Goal: Task Accomplishment & Management: Complete application form

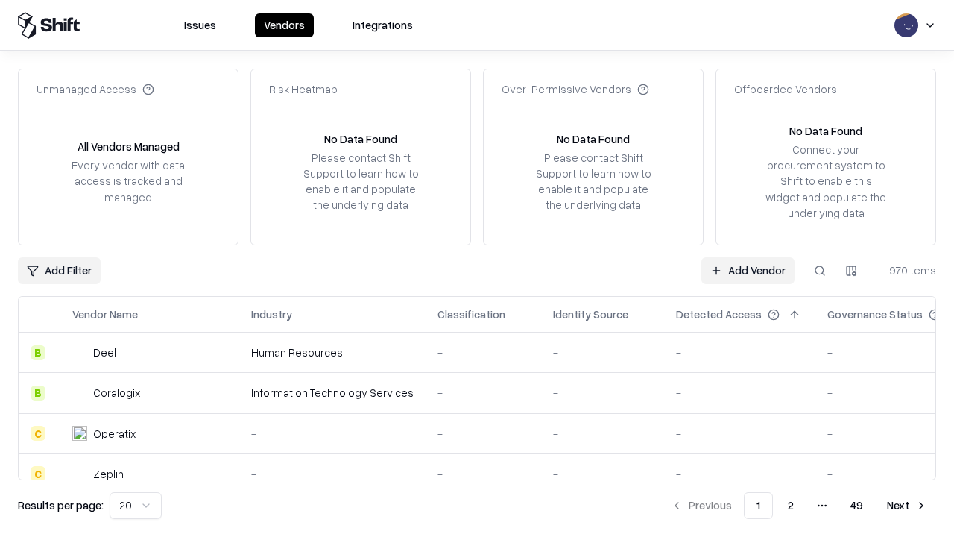
click at [748, 270] on link "Add Vendor" at bounding box center [747, 270] width 93 height 27
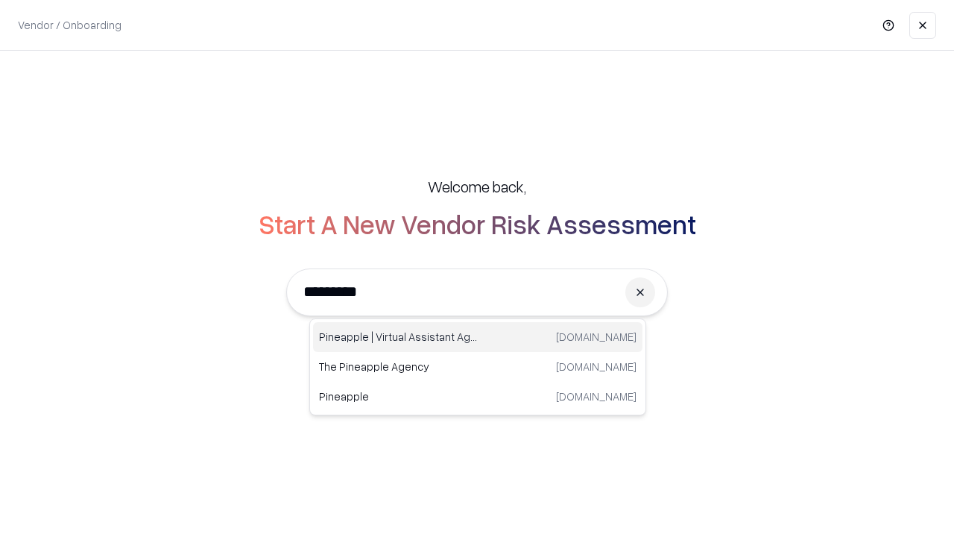
click at [478, 337] on div "Pineapple | Virtual Assistant Agency [DOMAIN_NAME]" at bounding box center [477, 337] width 329 height 30
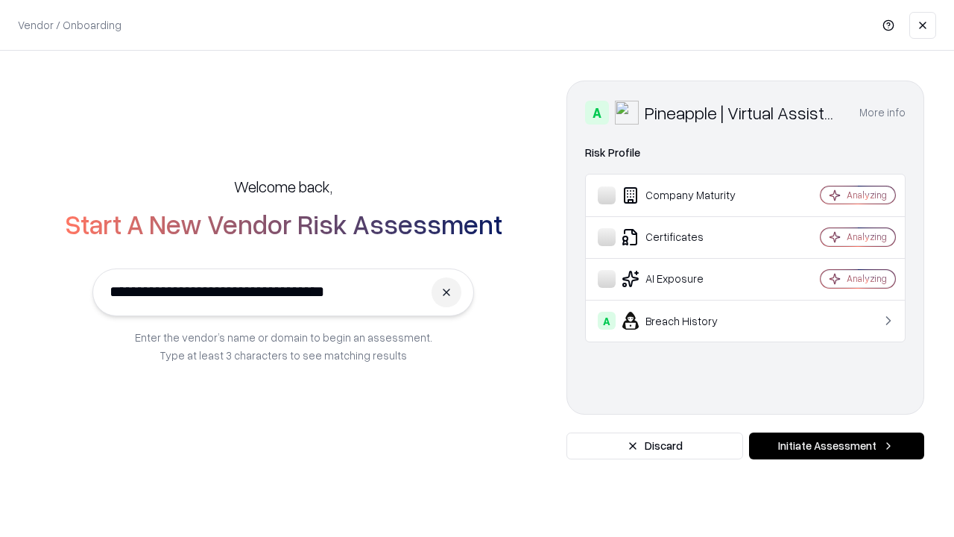
type input "**********"
click at [836, 446] on button "Initiate Assessment" at bounding box center [836, 445] width 175 height 27
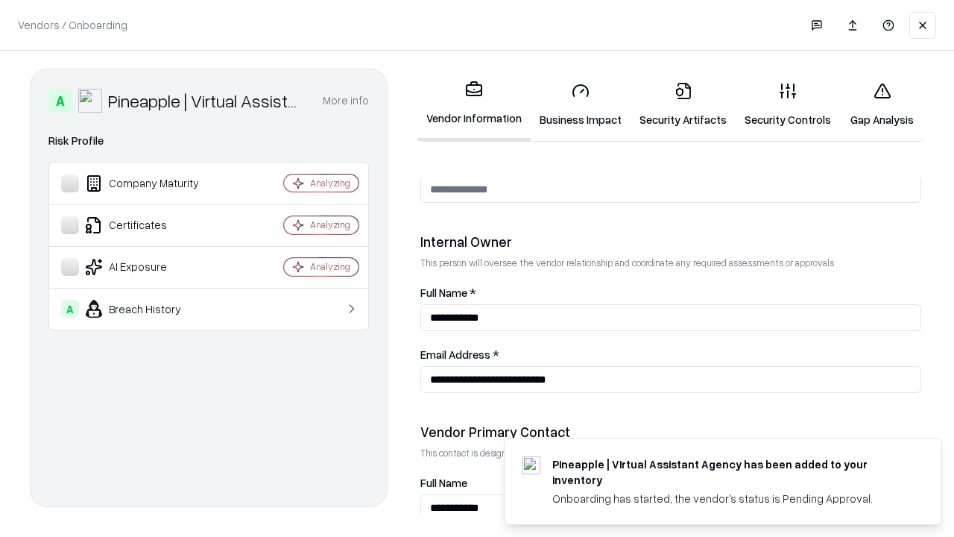
scroll to position [772, 0]
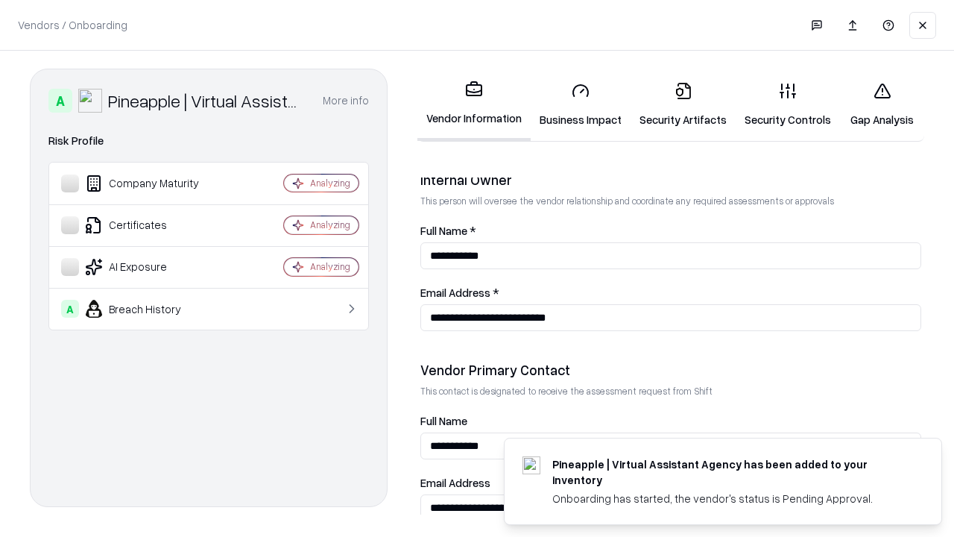
click at [581, 104] on link "Business Impact" at bounding box center [581, 104] width 100 height 69
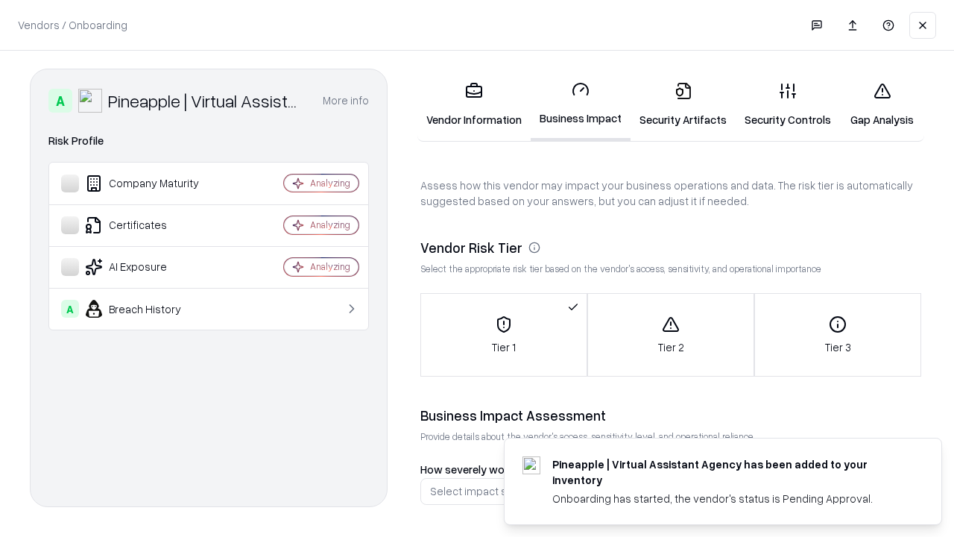
click at [683, 104] on link "Security Artifacts" at bounding box center [683, 104] width 105 height 69
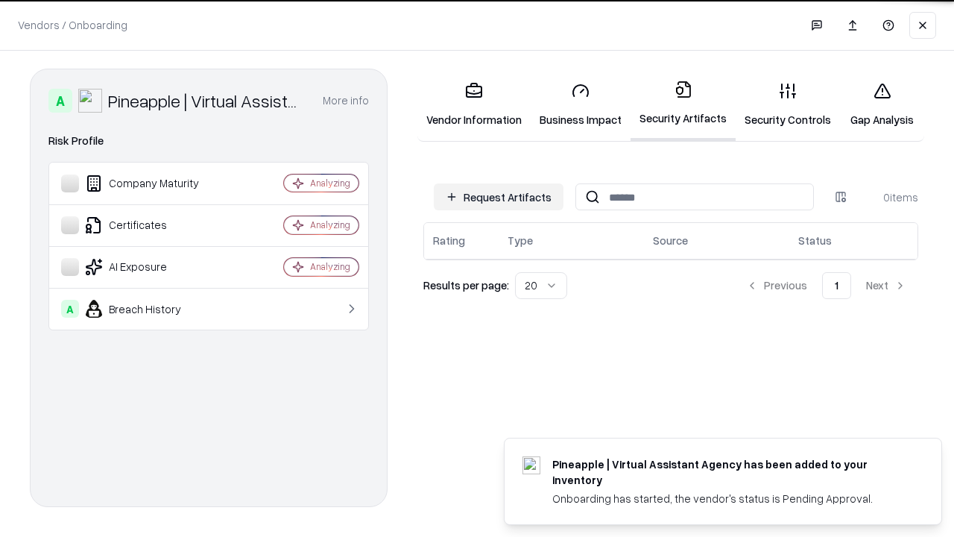
click at [499, 197] on button "Request Artifacts" at bounding box center [499, 196] width 130 height 27
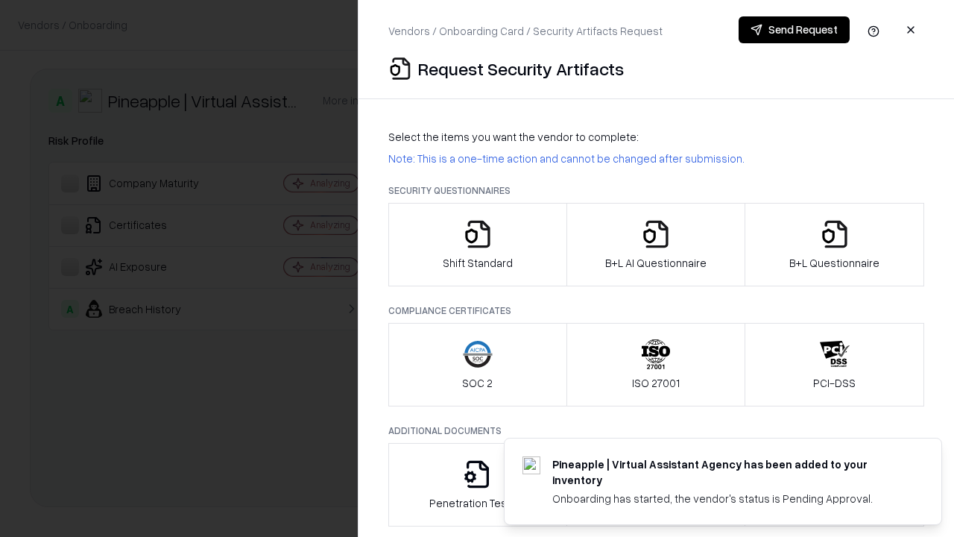
click at [477, 245] on icon "button" at bounding box center [478, 234] width 30 height 30
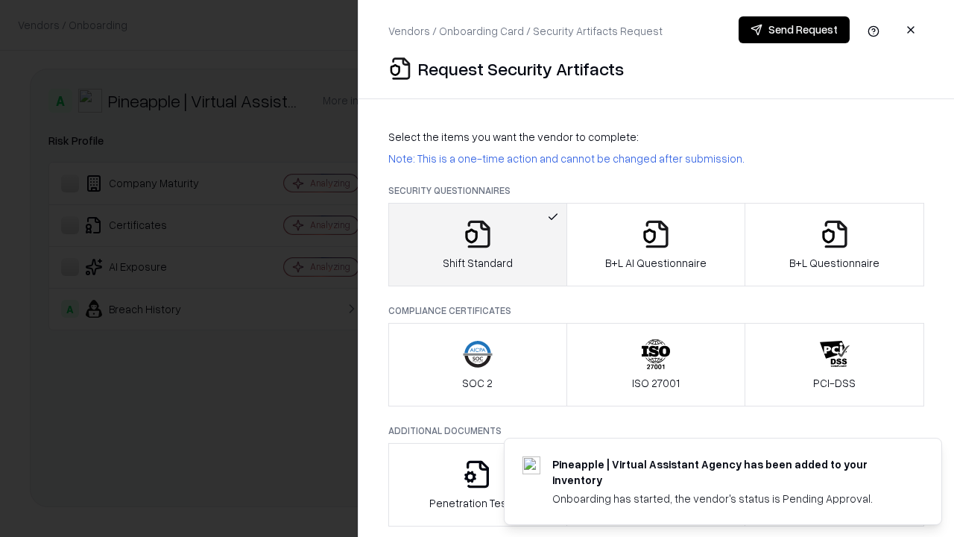
click at [794, 30] on button "Send Request" at bounding box center [794, 29] width 111 height 27
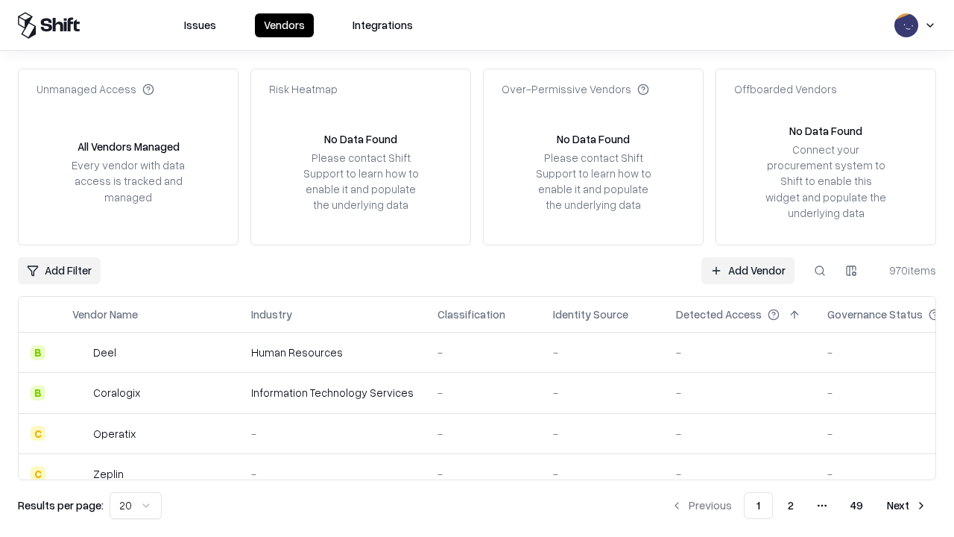
click at [820, 270] on button at bounding box center [820, 270] width 27 height 27
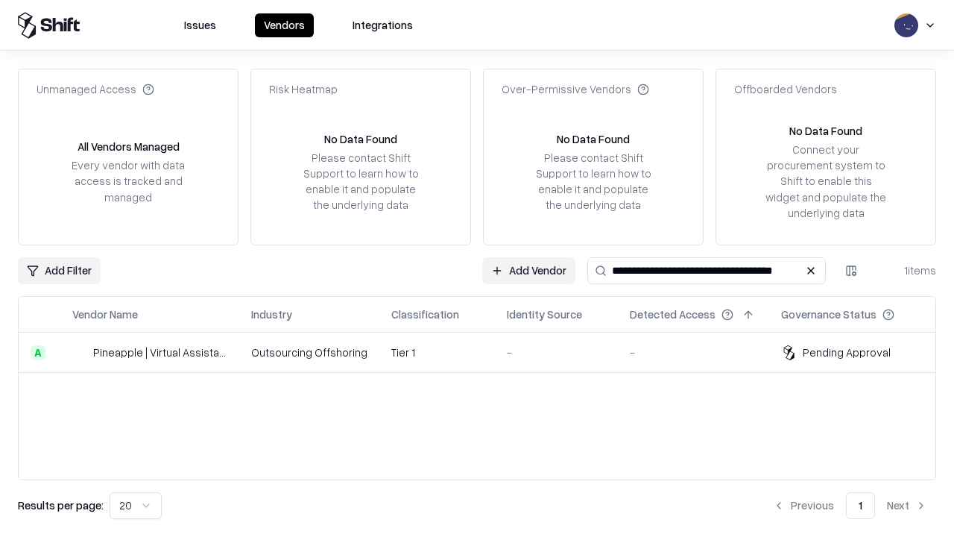
type input "**********"
click at [486, 352] on td "Tier 1" at bounding box center [437, 352] width 116 height 40
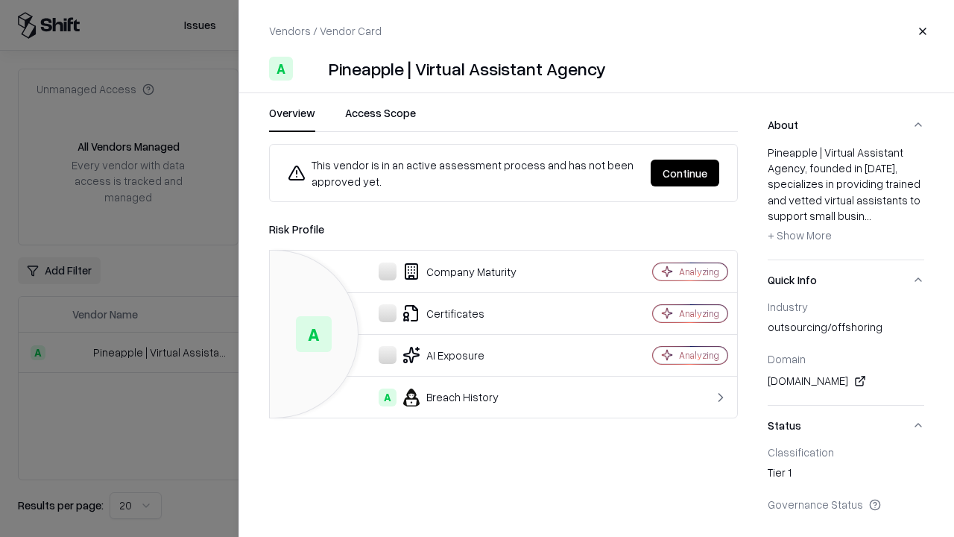
click at [685, 173] on button "Continue" at bounding box center [685, 173] width 69 height 27
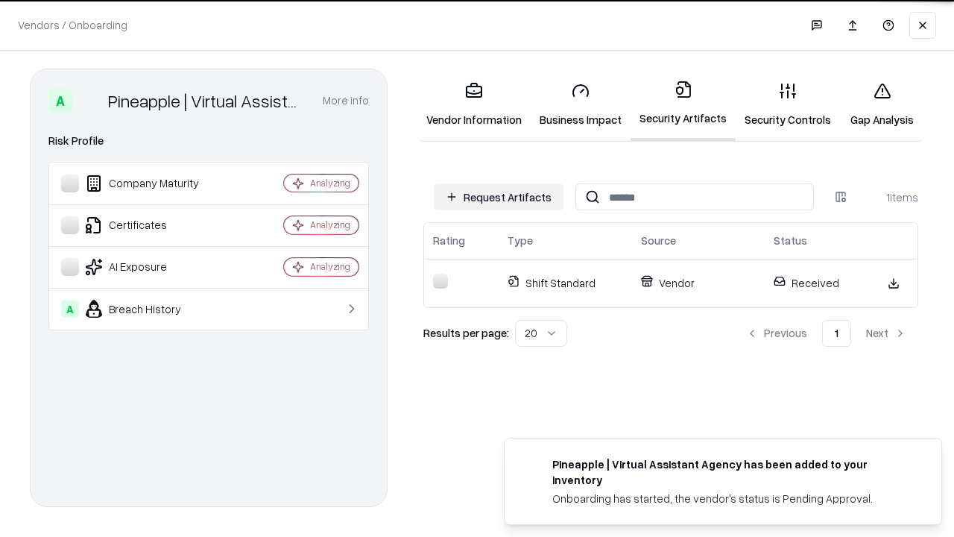
click at [882, 104] on link "Gap Analysis" at bounding box center [882, 104] width 84 height 69
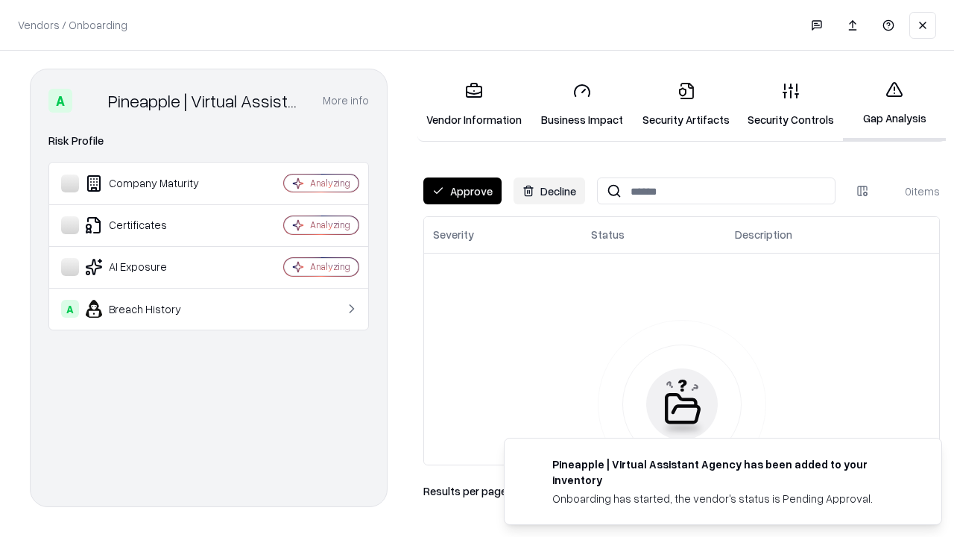
click at [462, 191] on button "Approve" at bounding box center [462, 190] width 78 height 27
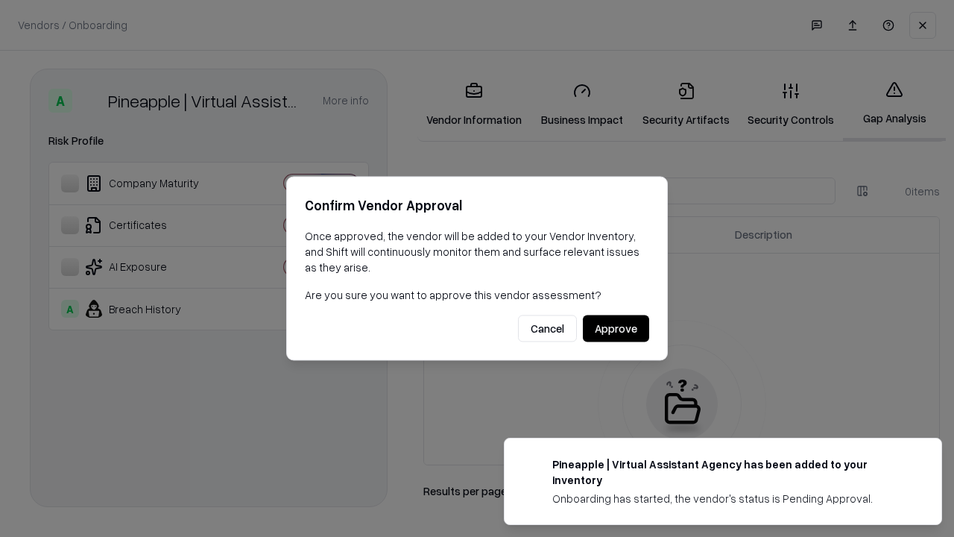
click at [616, 328] on button "Approve" at bounding box center [616, 328] width 66 height 27
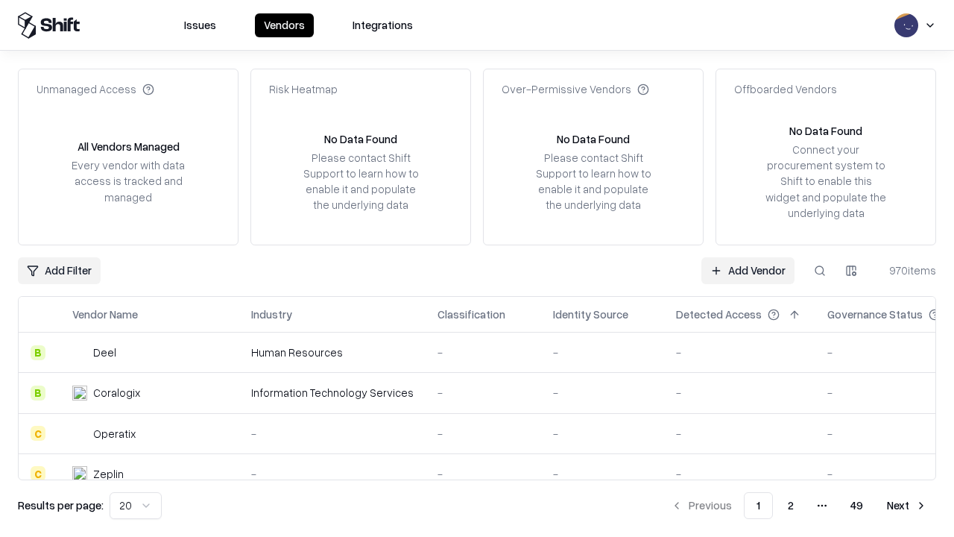
type input "**********"
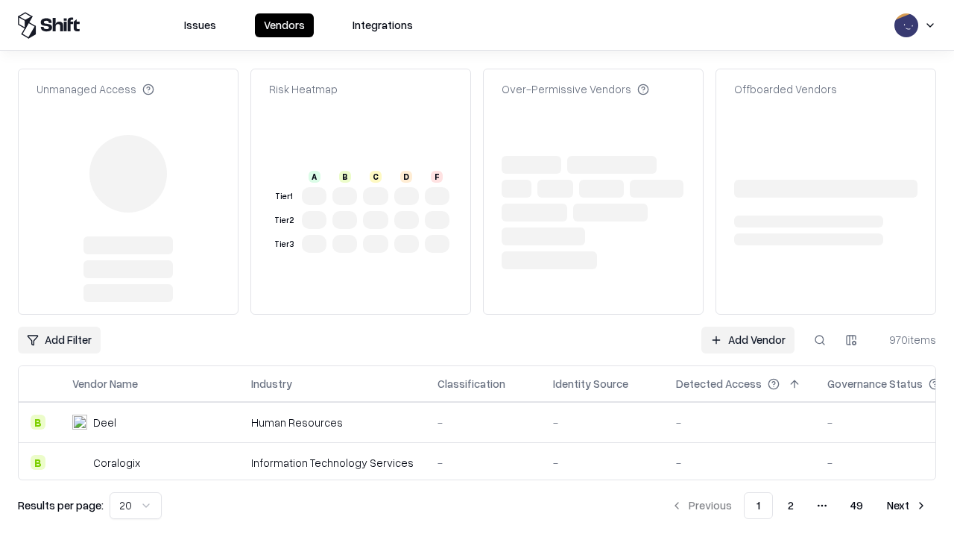
click at [748, 327] on link "Add Vendor" at bounding box center [747, 340] width 93 height 27
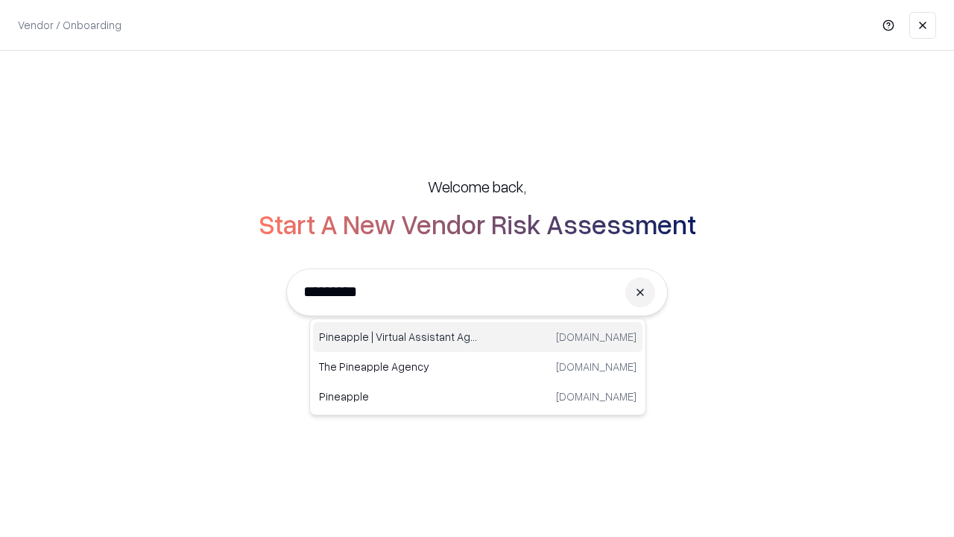
click at [478, 337] on div "Pineapple | Virtual Assistant Agency [DOMAIN_NAME]" at bounding box center [477, 337] width 329 height 30
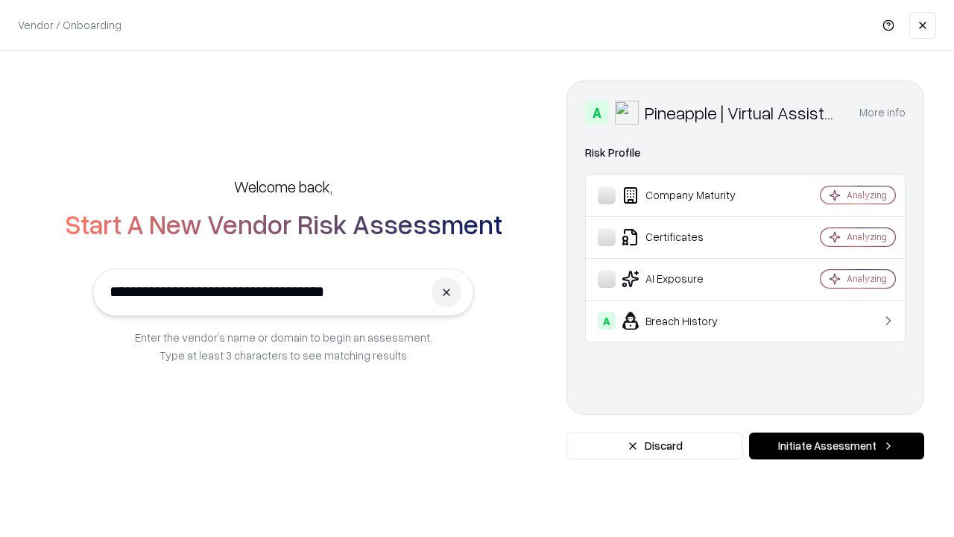
type input "**********"
click at [836, 446] on button "Initiate Assessment" at bounding box center [836, 445] width 175 height 27
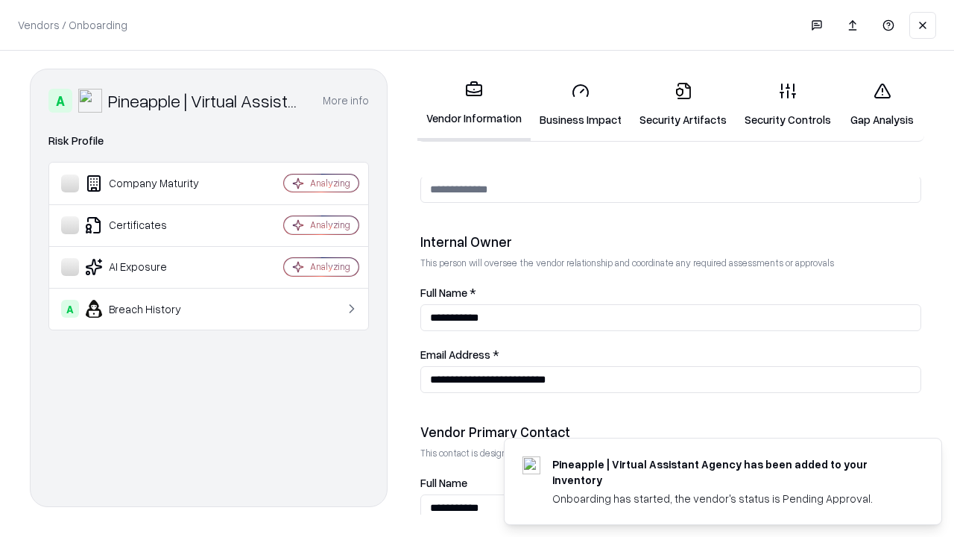
scroll to position [772, 0]
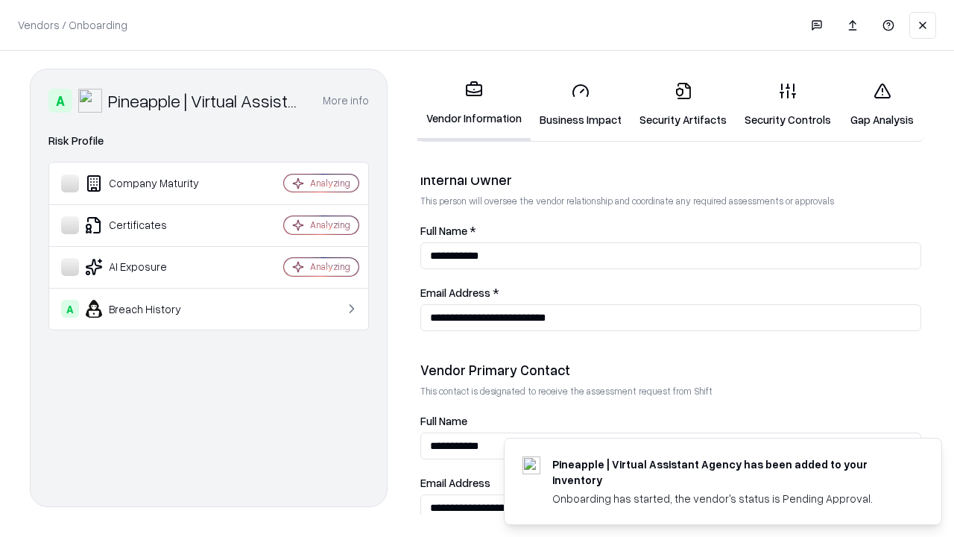
click at [882, 104] on link "Gap Analysis" at bounding box center [882, 104] width 84 height 69
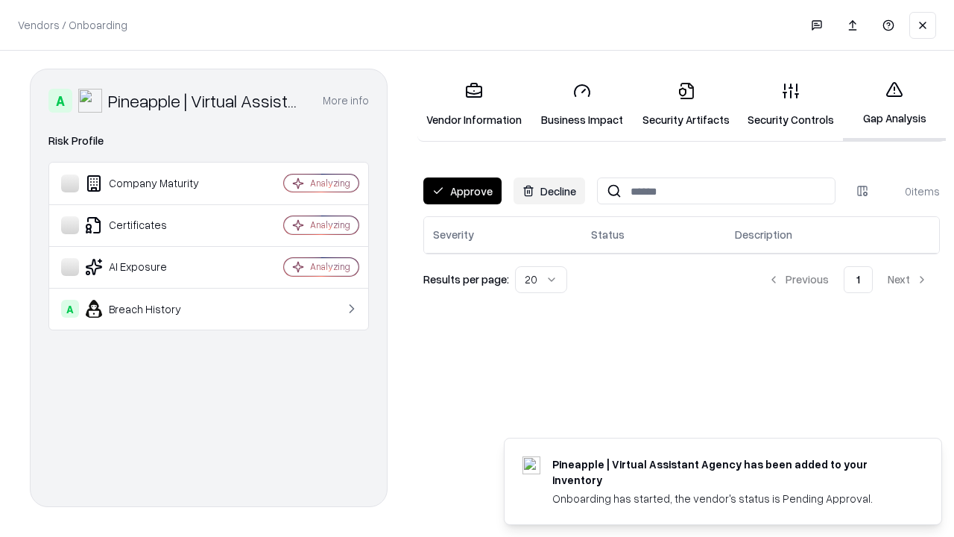
click at [462, 191] on button "Approve" at bounding box center [462, 190] width 78 height 27
